Goal: Information Seeking & Learning: Obtain resource

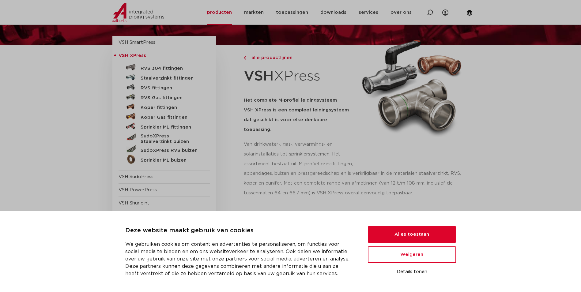
scroll to position [61, 0]
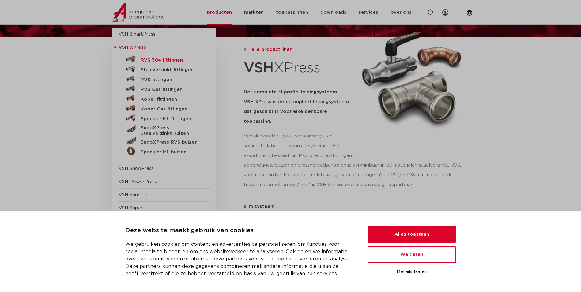
click at [158, 59] on h5 "RVS 304 fittingen" at bounding box center [171, 61] width 61 height 6
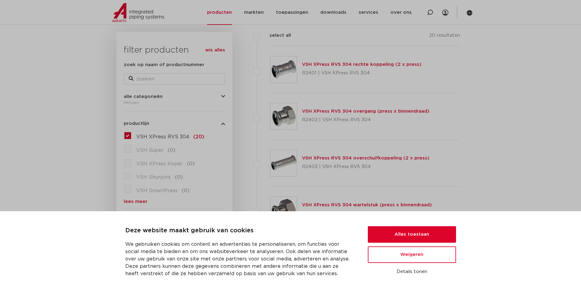
scroll to position [92, 0]
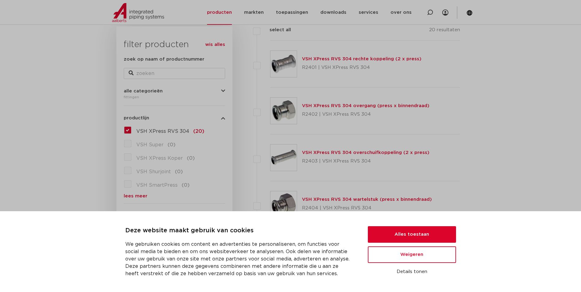
click at [337, 59] on link "VSH XPress RVS 304 rechte koppeling (2 x press)" at bounding box center [361, 59] width 119 height 5
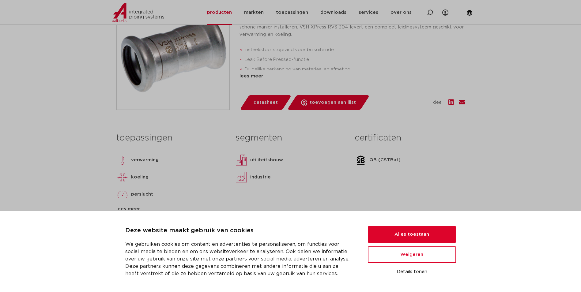
scroll to position [184, 0]
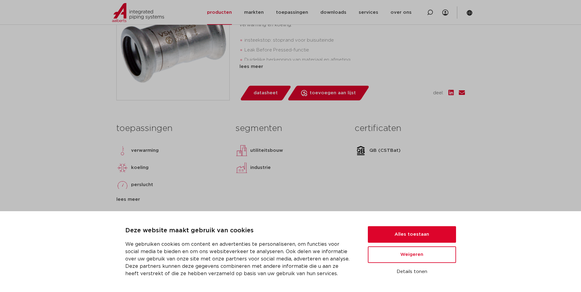
click at [133, 201] on div "lees meer" at bounding box center [171, 199] width 110 height 7
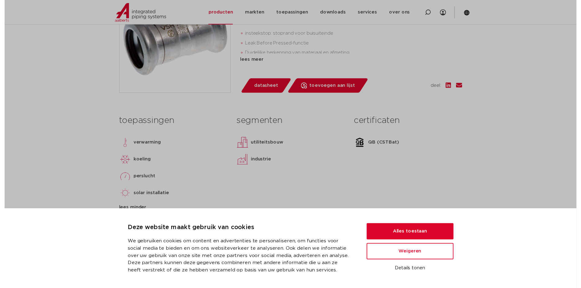
scroll to position [153, 0]
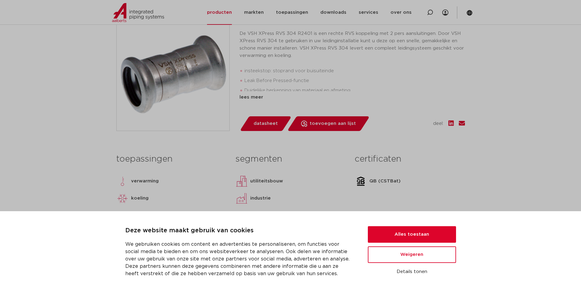
click at [264, 126] on span "datasheet" at bounding box center [266, 124] width 24 height 10
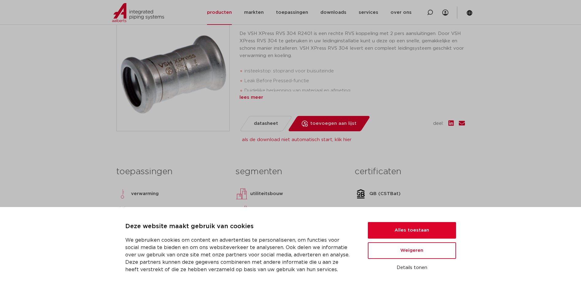
click at [253, 97] on div "lees meer" at bounding box center [352, 97] width 225 height 7
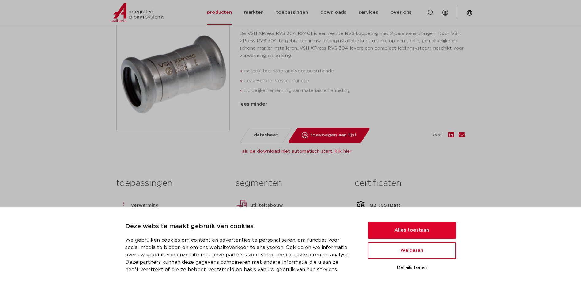
click at [269, 131] on span "datasheet" at bounding box center [266, 135] width 24 height 10
click at [270, 134] on span "datasheet" at bounding box center [266, 135] width 24 height 10
click at [276, 151] on link "als de download niet automatisch start, klik hier" at bounding box center [297, 151] width 110 height 5
click at [231, 10] on link "producten" at bounding box center [219, 12] width 25 height 25
